Goal: Transaction & Acquisition: Purchase product/service

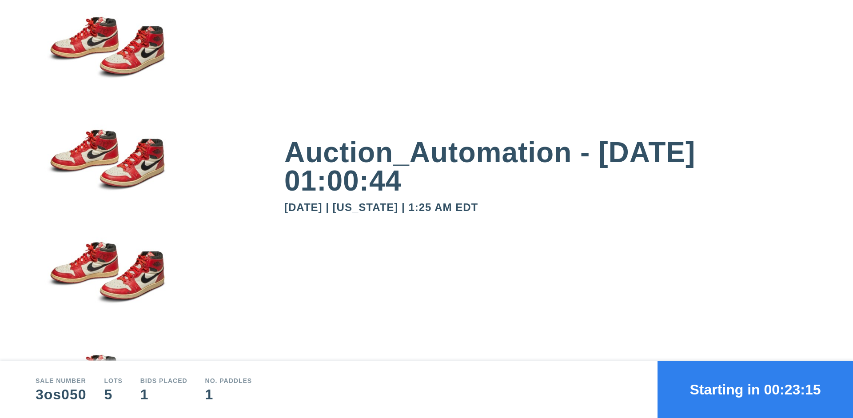
click at [756, 390] on button "Starting in 00:23:15" at bounding box center [756, 389] width 196 height 57
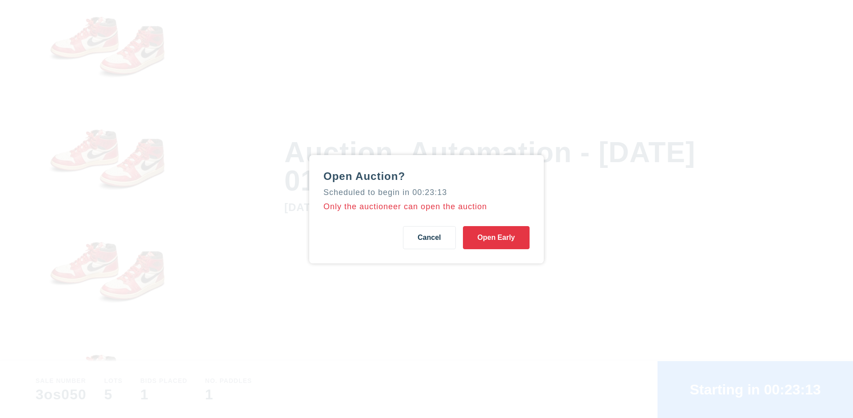
click at [497, 237] on button "Open Early" at bounding box center [496, 237] width 67 height 23
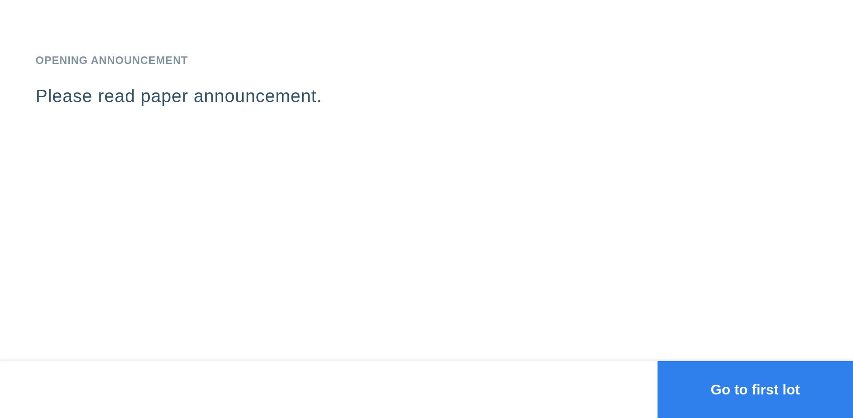
click at [756, 390] on button "Go to first lot" at bounding box center [756, 389] width 196 height 57
